Goal: Communication & Community: Answer question/provide support

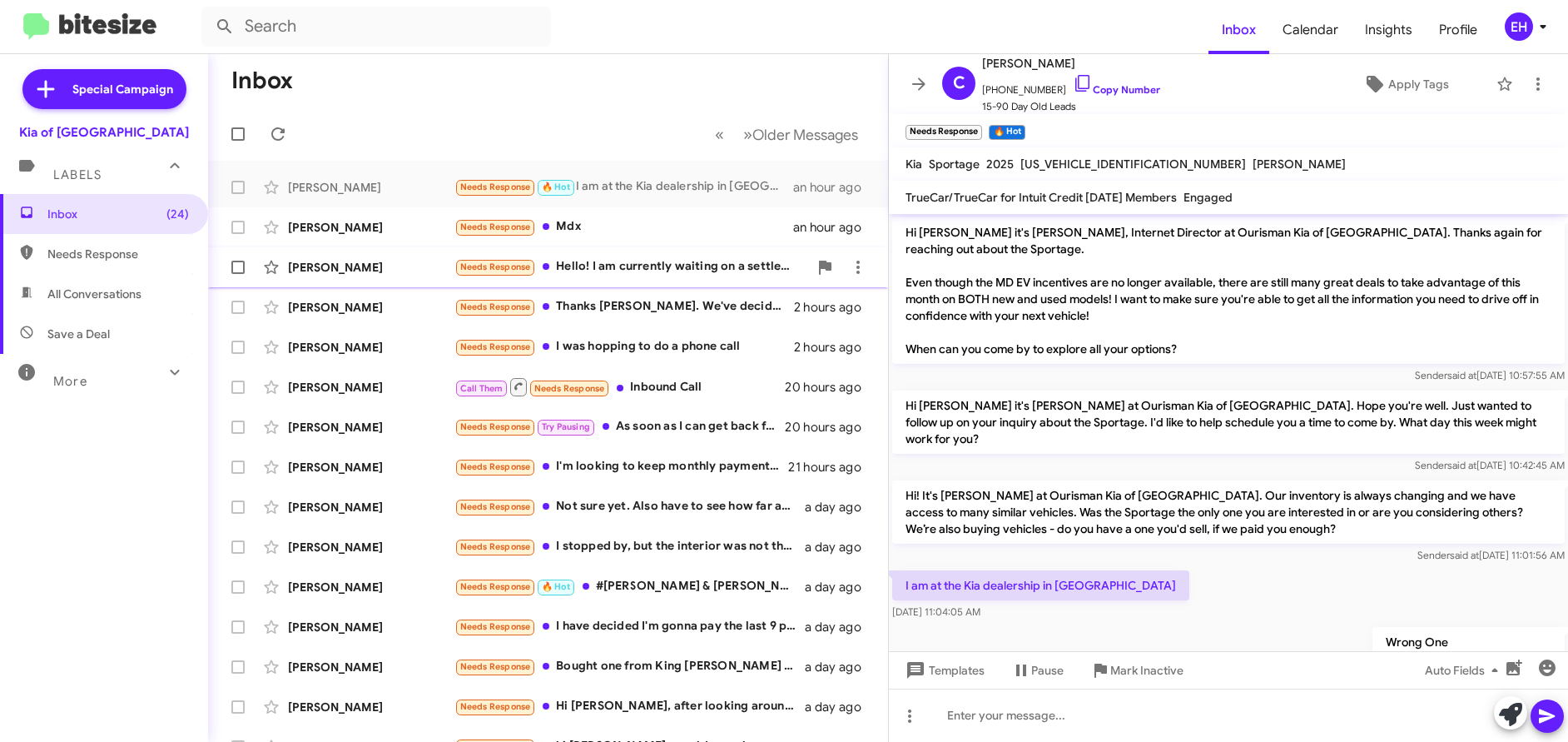
scroll to position [34, 0]
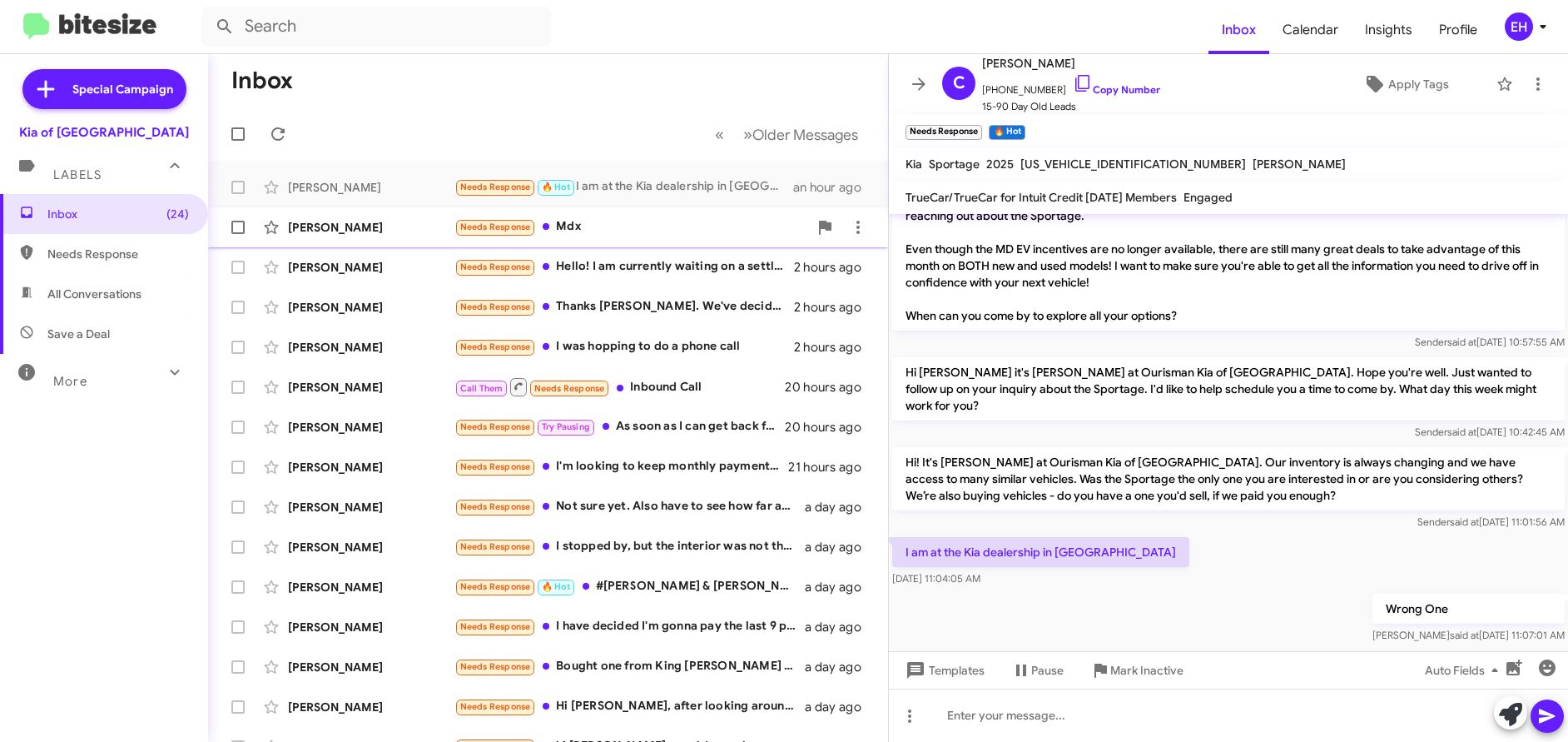
click at [584, 230] on div "Needs Response Mdx" at bounding box center [631, 227] width 354 height 19
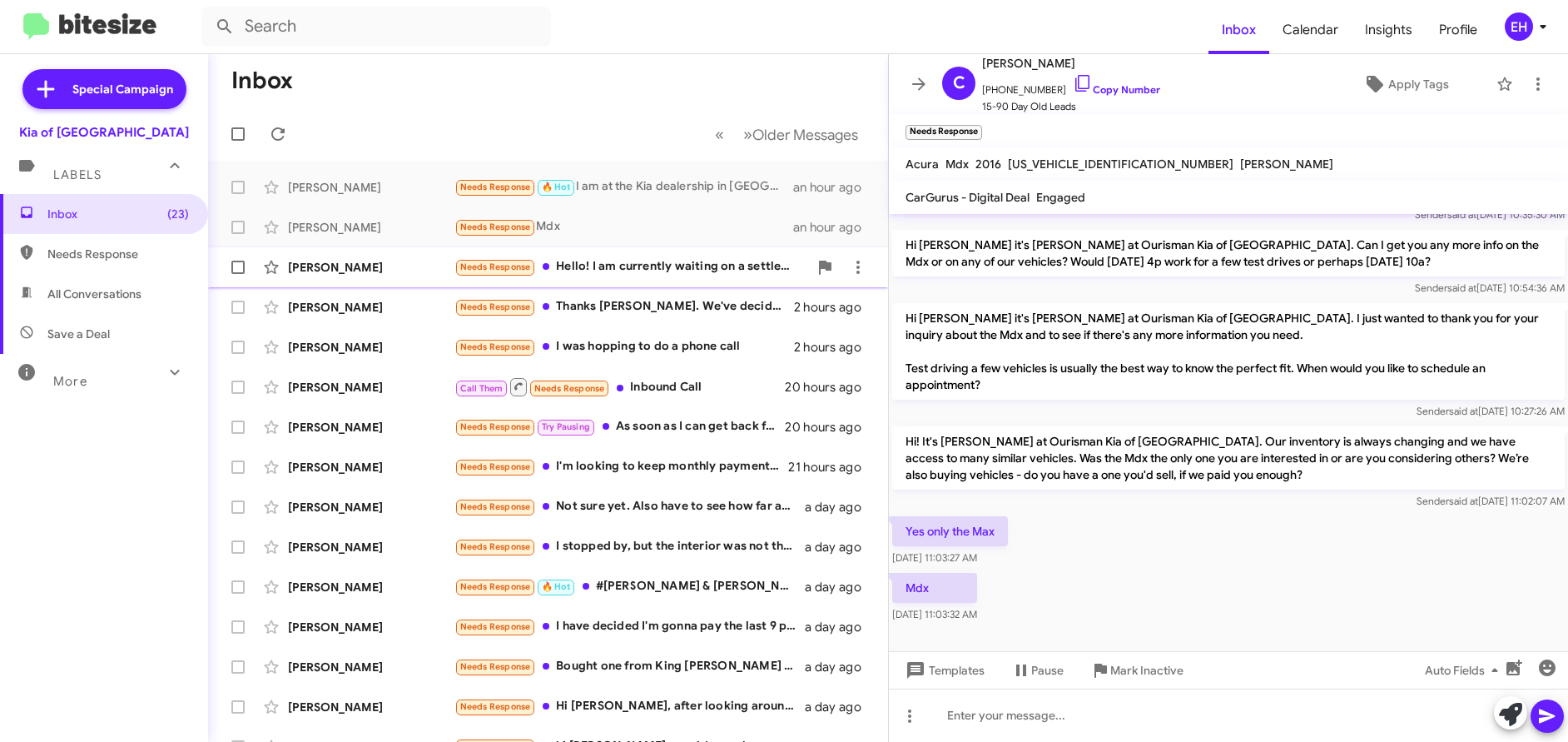
click at [607, 274] on div "Needs Response Hello! I am currently waiting on a settlement from my insurance …" at bounding box center [631, 267] width 354 height 19
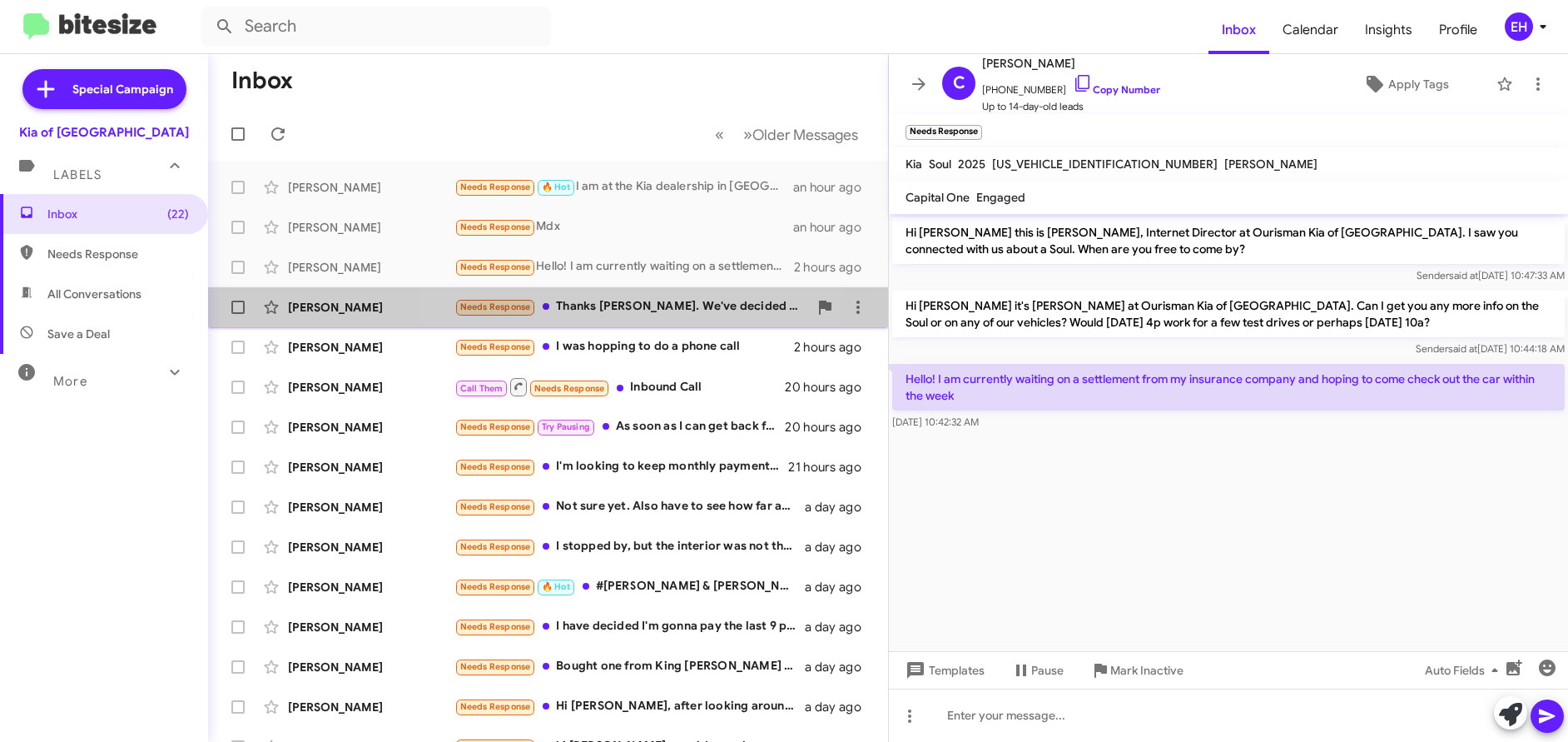
click at [615, 314] on div "Needs Response Thanks [PERSON_NAME]. We've decided to go in a different directi…" at bounding box center [631, 306] width 354 height 19
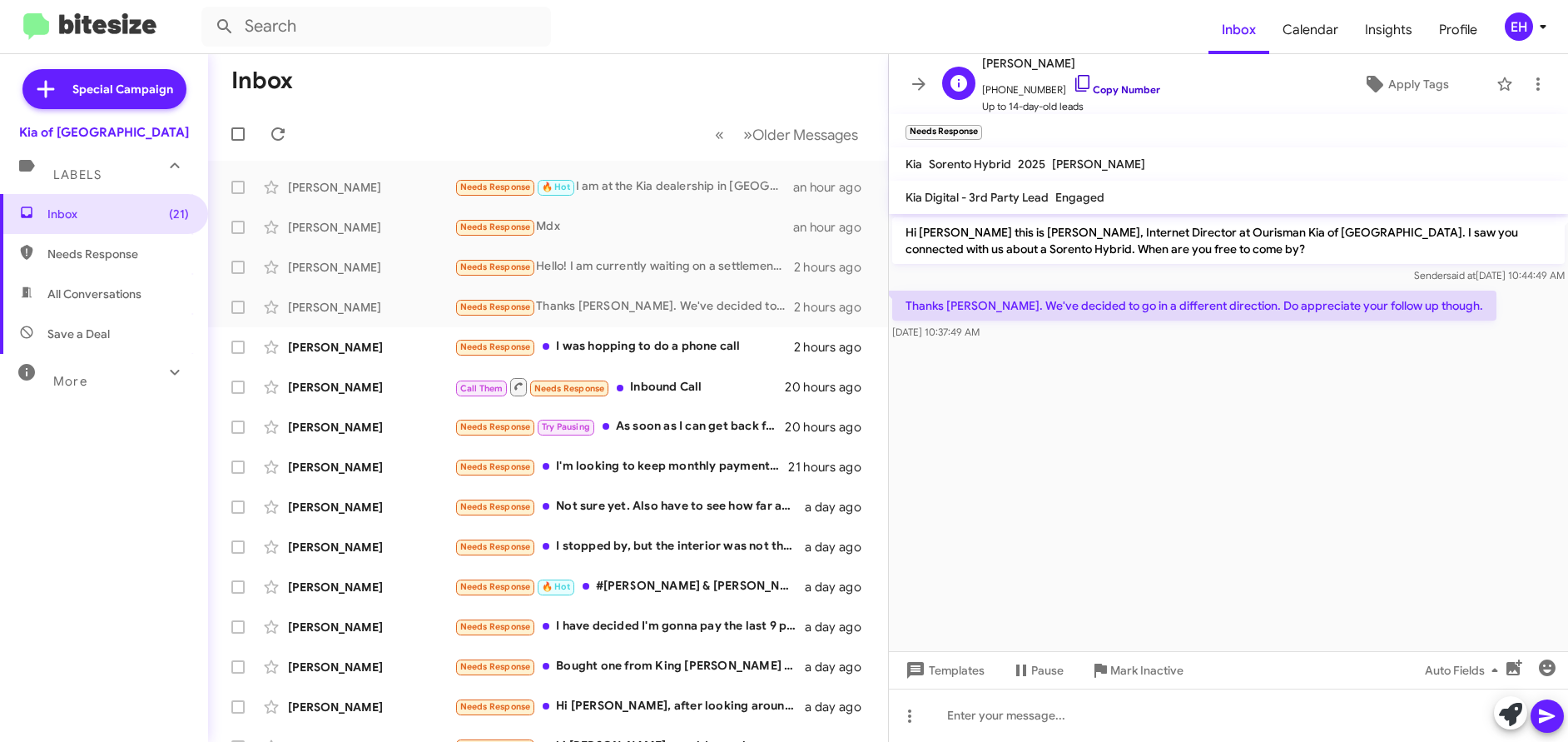
click at [1095, 92] on link "Copy Number" at bounding box center [1116, 89] width 87 height 12
click at [1106, 94] on link "Copy Number" at bounding box center [1116, 89] width 87 height 12
click at [1101, 86] on link "Copy Number" at bounding box center [1116, 89] width 87 height 12
